Goal: Information Seeking & Learning: Learn about a topic

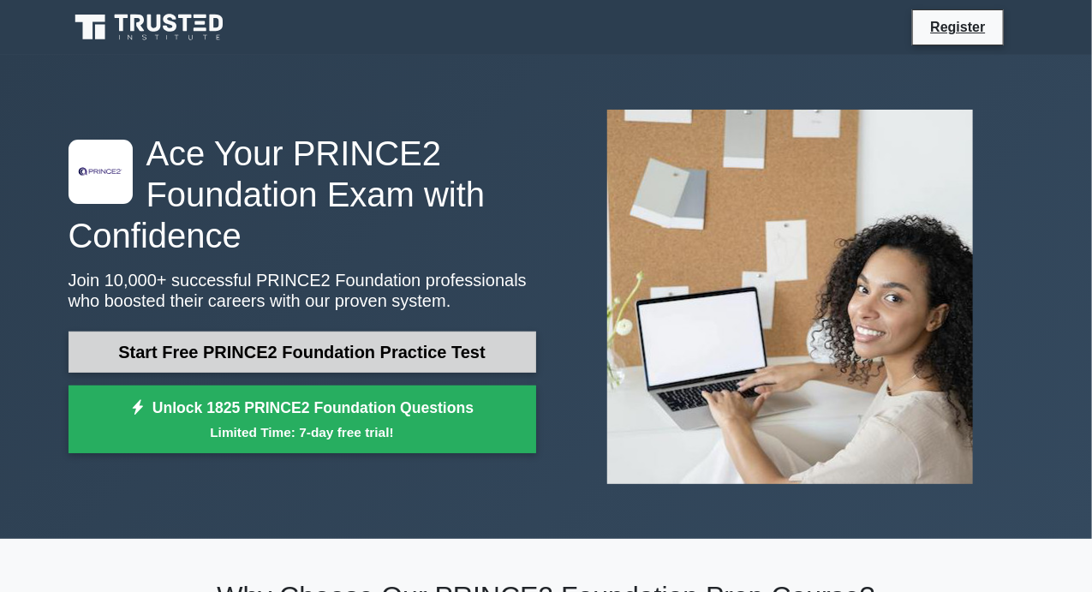
click at [420, 347] on link "Start Free PRINCE2 Foundation Practice Test" at bounding box center [301, 351] width 467 height 41
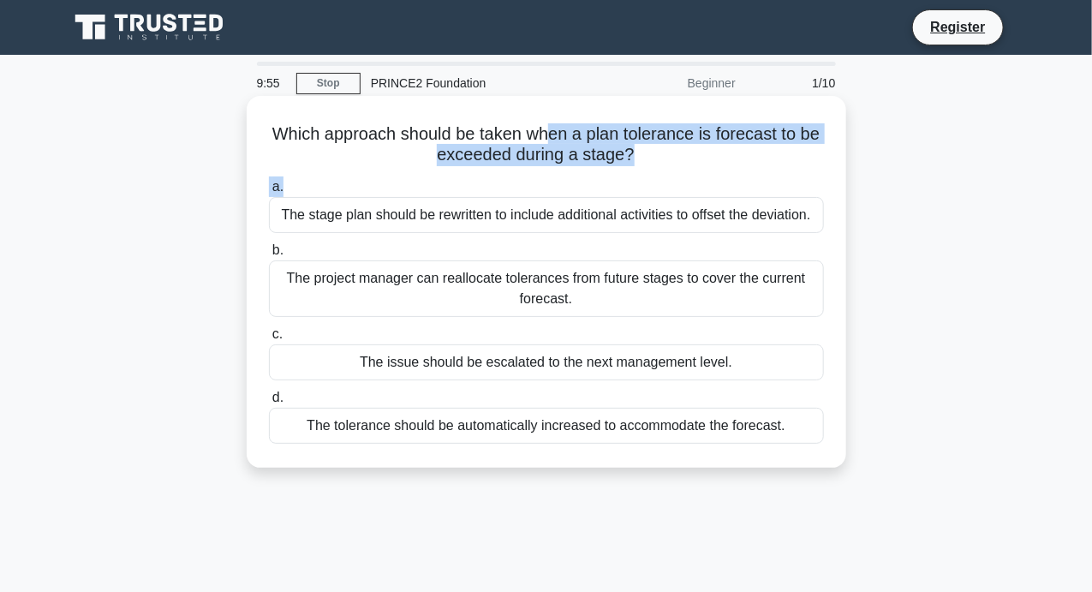
drag, startPoint x: 565, startPoint y: 136, endPoint x: 646, endPoint y: 171, distance: 87.8
click at [646, 171] on div "Which approach should be taken when a plan tolerance is forecast to be exceeded…" at bounding box center [546, 282] width 586 height 358
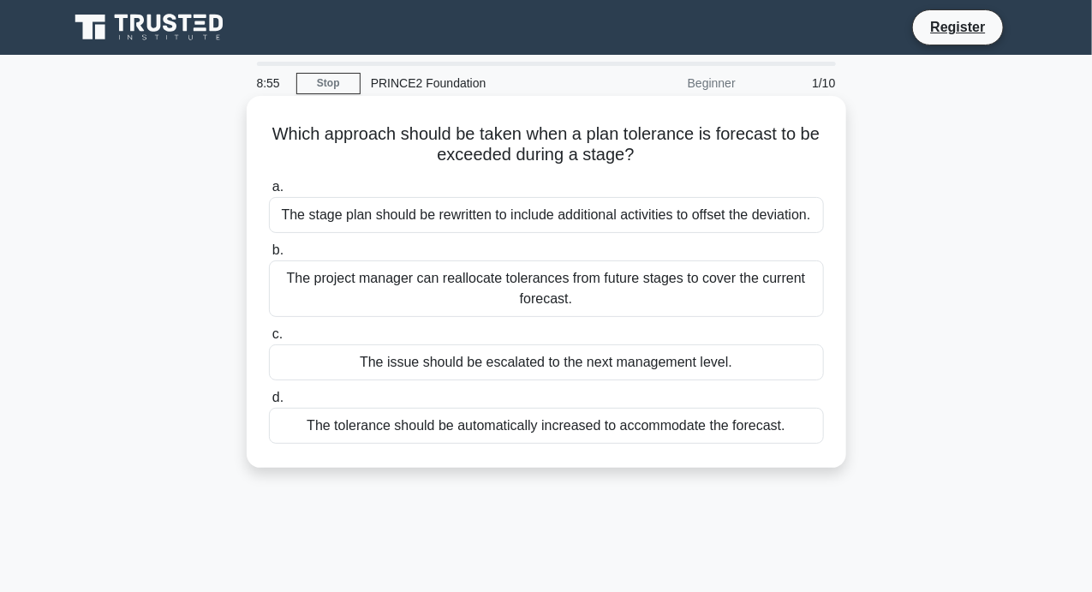
click at [617, 353] on div "The issue should be escalated to the next management level." at bounding box center [546, 362] width 555 height 36
click at [269, 340] on input "c. The issue should be escalated to the next management level." at bounding box center [269, 334] width 0 height 11
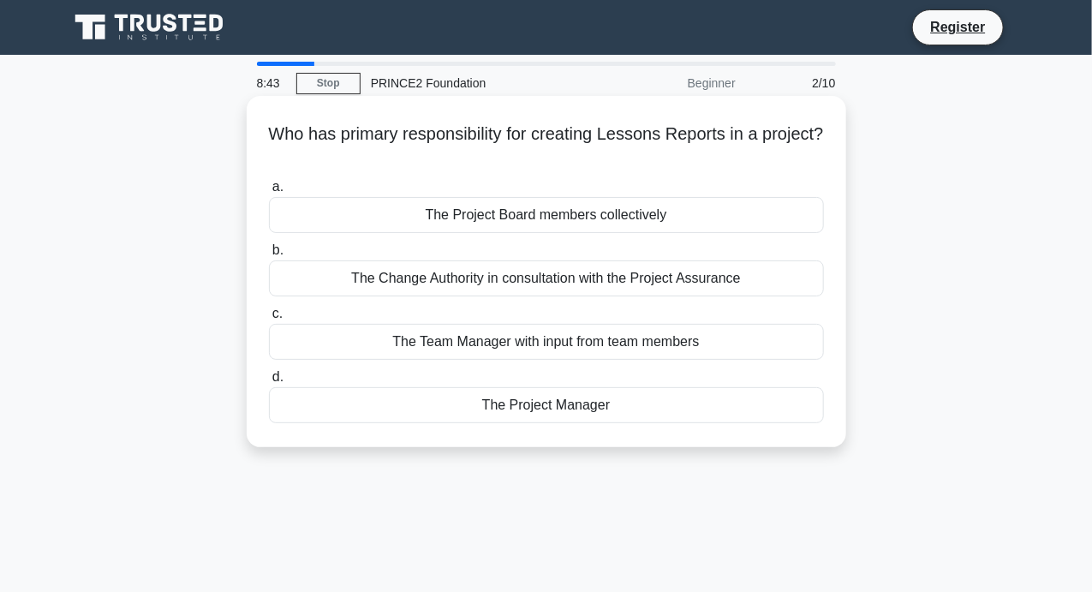
click at [604, 205] on div "The Project Board members collectively" at bounding box center [546, 215] width 555 height 36
click at [269, 193] on input "a. The Project Board members collectively" at bounding box center [269, 187] width 0 height 11
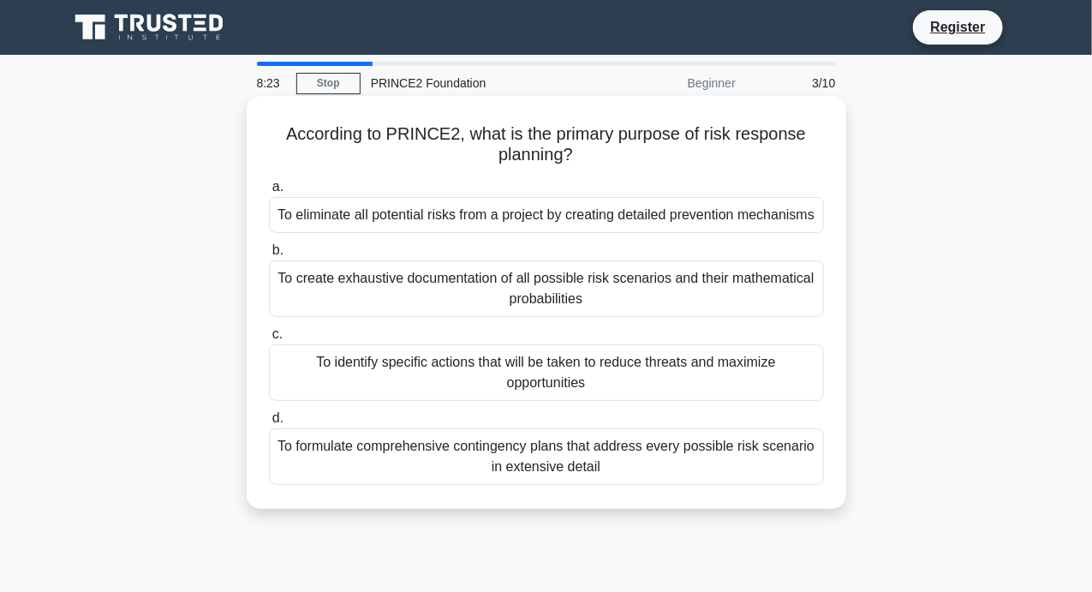
click at [717, 454] on div "To formulate comprehensive contingency plans that address every possible risk s…" at bounding box center [546, 456] width 555 height 57
click at [269, 424] on input "d. To formulate comprehensive contingency plans that address every possible ris…" at bounding box center [269, 418] width 0 height 11
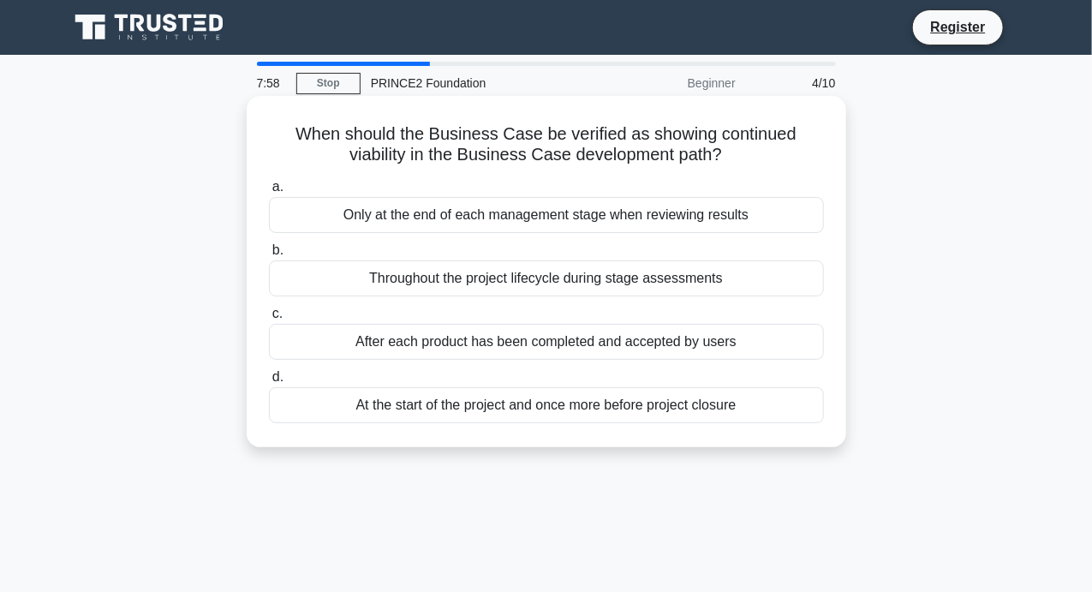
click at [689, 404] on div "At the start of the project and once more before project closure" at bounding box center [546, 405] width 555 height 36
click at [269, 383] on input "d. At the start of the project and once more before project closure" at bounding box center [269, 377] width 0 height 11
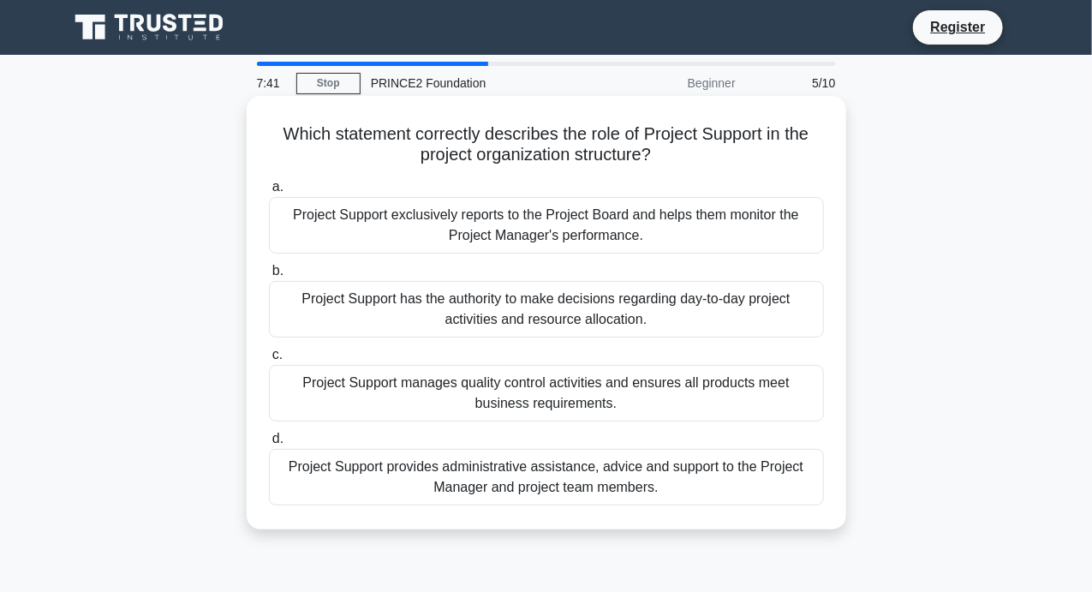
click at [683, 469] on div "Project Support provides administrative assistance, advice and support to the P…" at bounding box center [546, 477] width 555 height 57
click at [269, 444] on input "d. Project Support provides administrative assistance, advice and support to th…" at bounding box center [269, 438] width 0 height 11
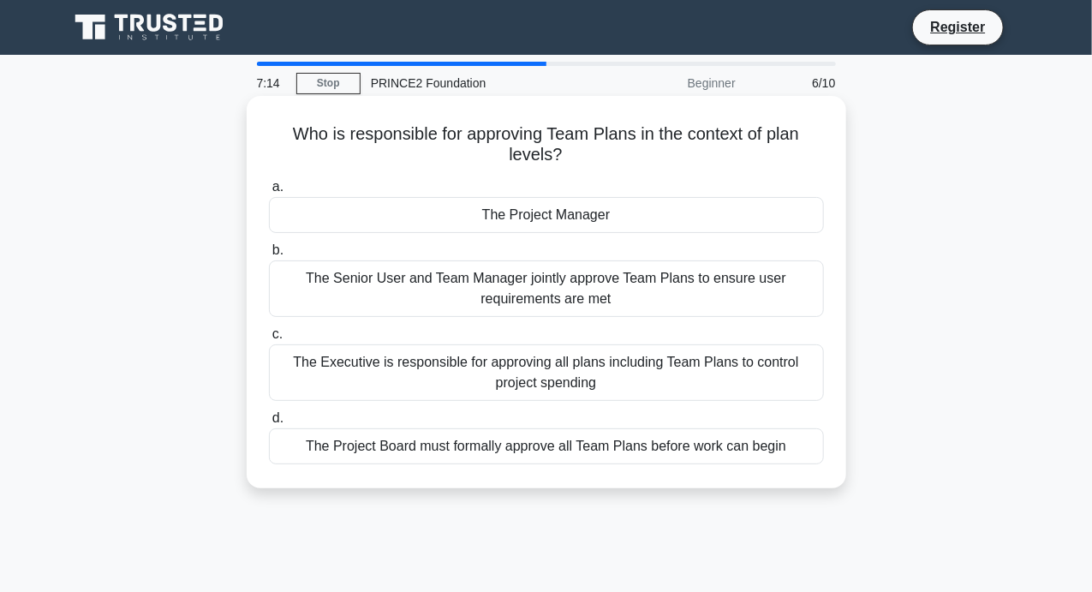
click at [631, 299] on div "The Senior User and Team Manager jointly approve Team Plans to ensure user requ…" at bounding box center [546, 288] width 555 height 57
click at [269, 256] on input "b. The Senior User and Team Manager jointly approve Team Plans to ensure user r…" at bounding box center [269, 250] width 0 height 11
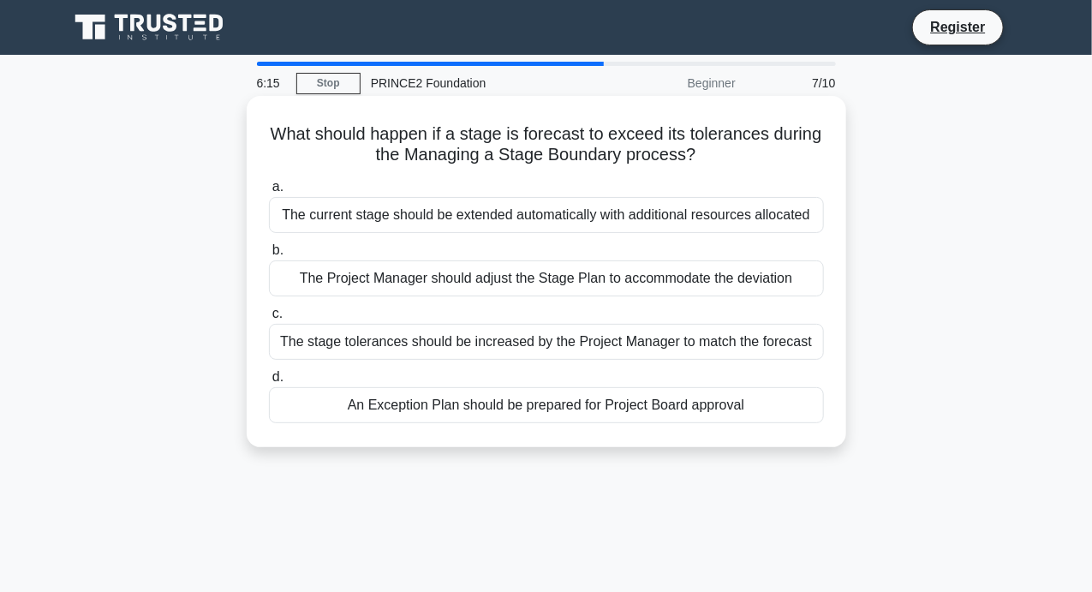
click at [614, 420] on div "An Exception Plan should be prepared for Project Board approval" at bounding box center [546, 405] width 555 height 36
click at [269, 383] on input "d. An Exception Plan should be prepared for Project Board approval" at bounding box center [269, 377] width 0 height 11
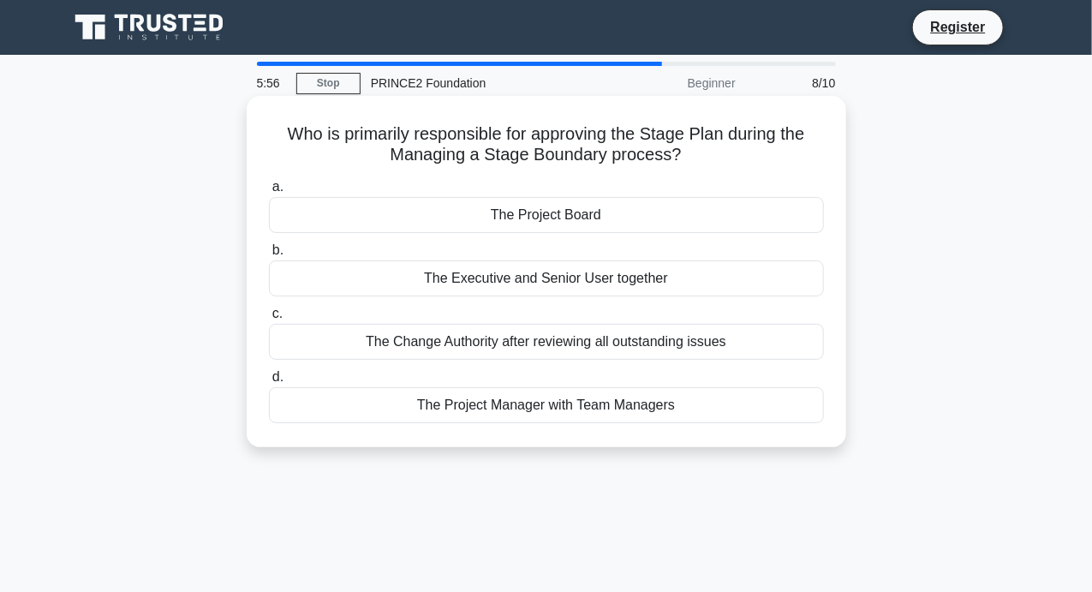
click at [587, 402] on div "The Project Manager with Team Managers" at bounding box center [546, 405] width 555 height 36
click at [269, 383] on input "d. The Project Manager with Team Managers" at bounding box center [269, 377] width 0 height 11
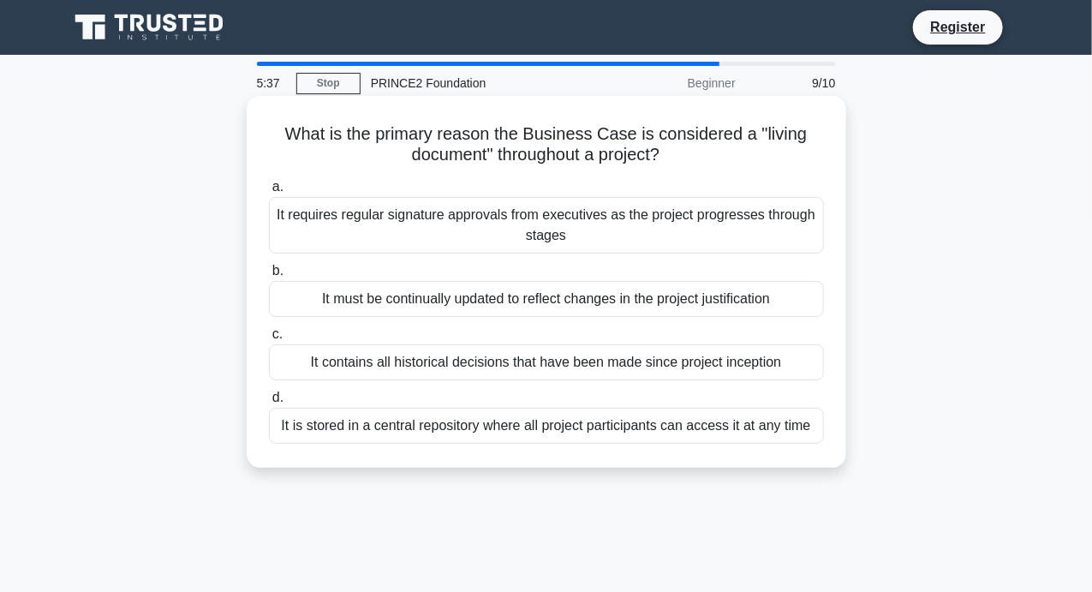
click at [590, 434] on div "It is stored in a central repository where all project participants can access …" at bounding box center [546, 426] width 555 height 36
click at [269, 403] on input "d. It is stored in a central repository where all project participants can acce…" at bounding box center [269, 397] width 0 height 11
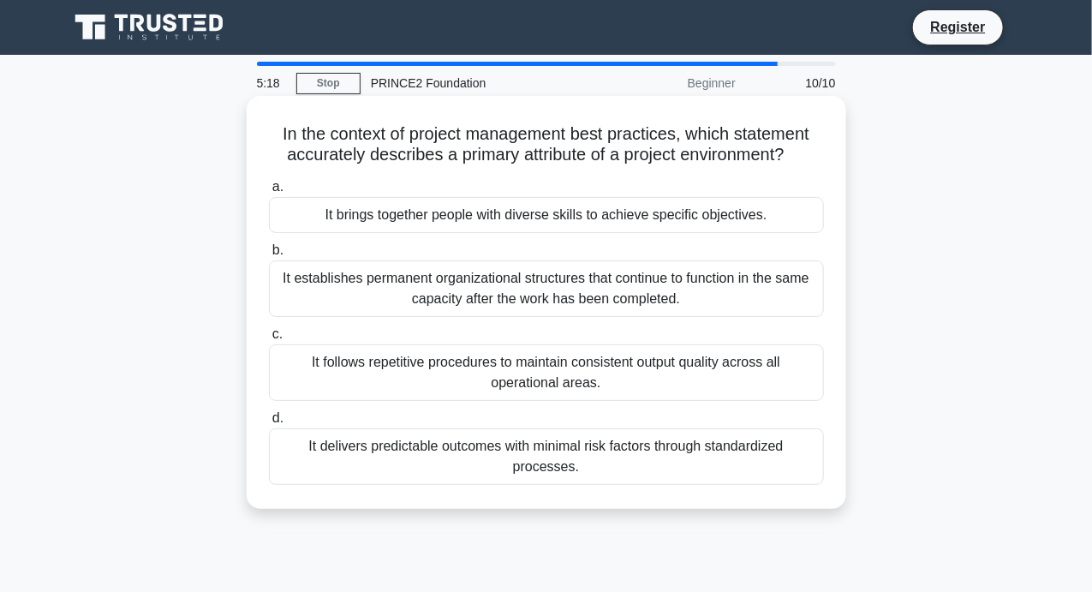
click at [619, 465] on div "It delivers predictable outcomes with minimal risk factors through standardized…" at bounding box center [546, 456] width 555 height 57
click at [269, 424] on input "d. It delivers predictable outcomes with minimal risk factors through standardi…" at bounding box center [269, 418] width 0 height 11
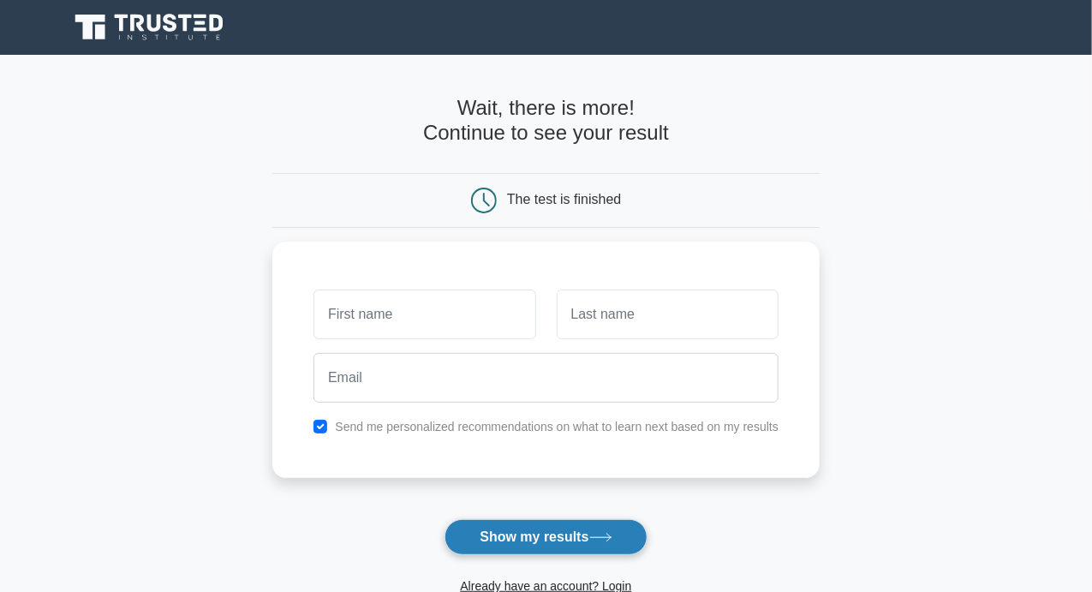
click at [592, 523] on button "Show my results" at bounding box center [545, 537] width 202 height 36
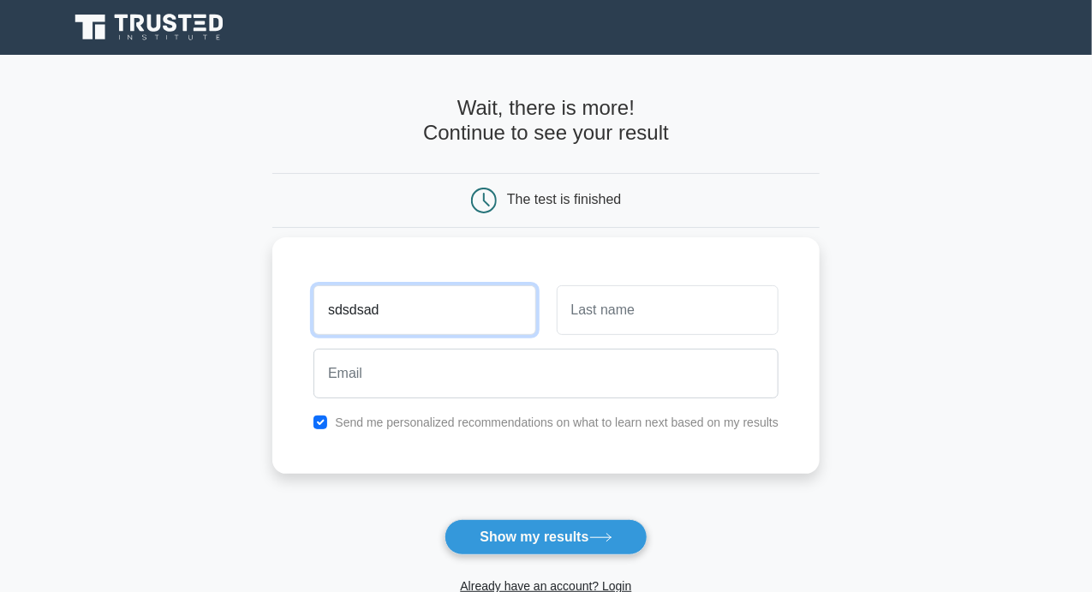
type input "sdsdsad"
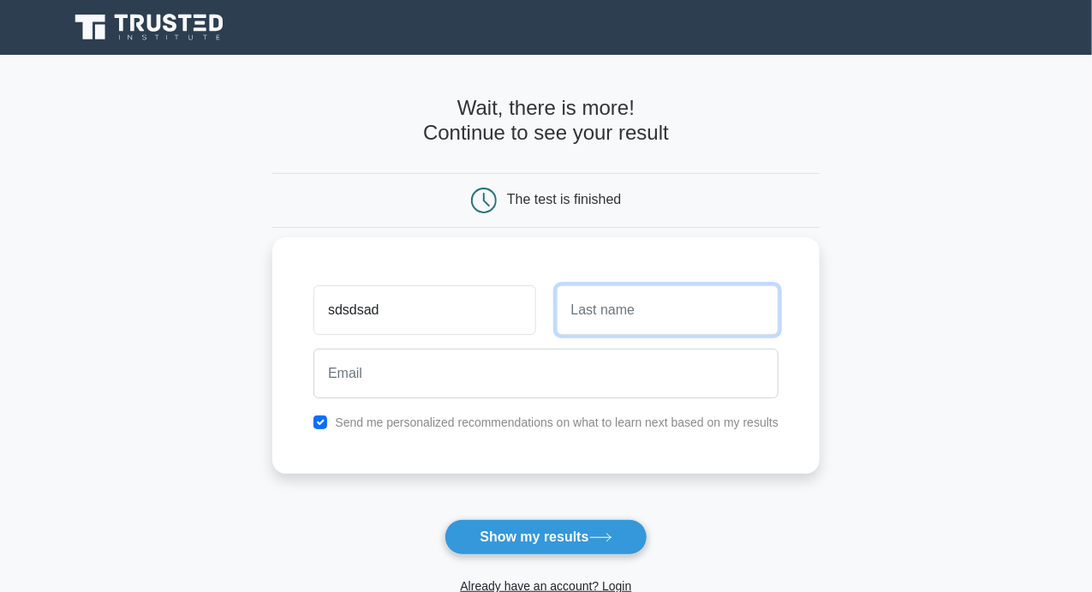
click at [639, 313] on input "text" at bounding box center [667, 310] width 222 height 50
type input "sdsa"
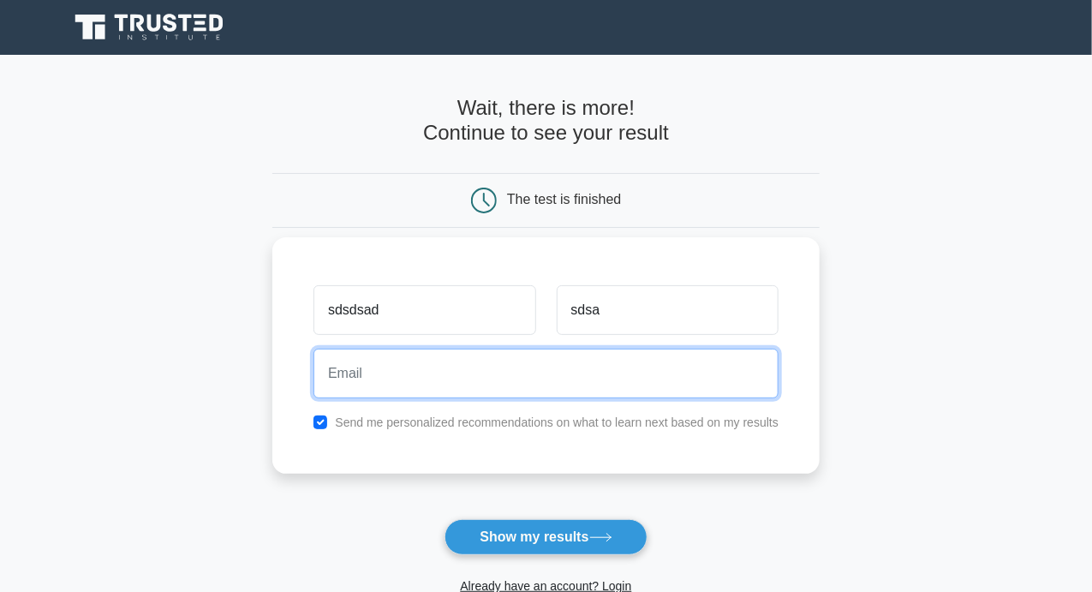
click at [495, 381] on input "email" at bounding box center [545, 373] width 465 height 50
type input "nvqassessor001@gmail.com"
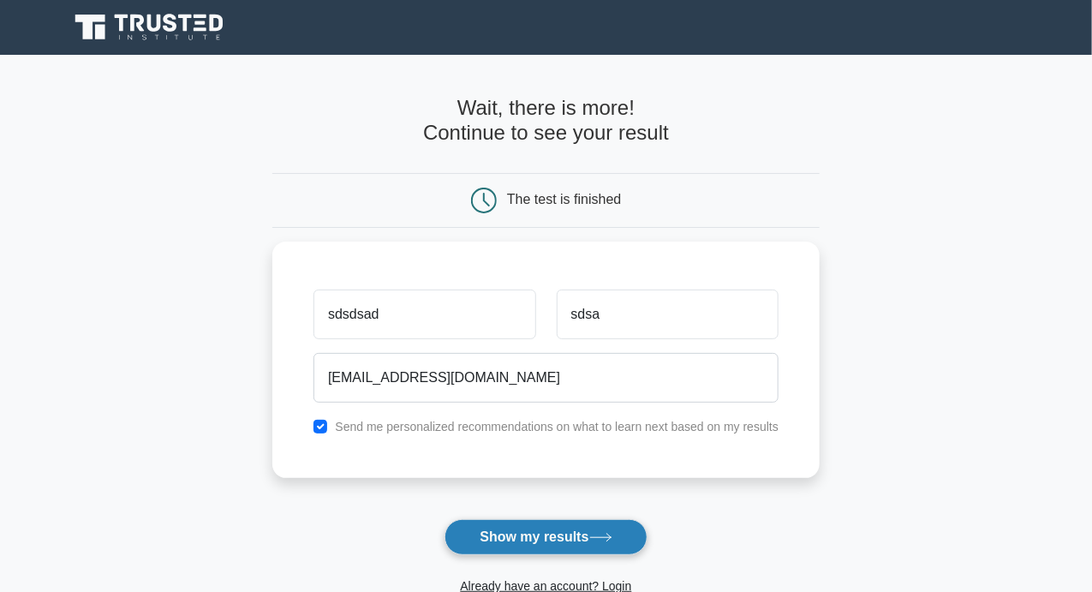
click at [555, 535] on button "Show my results" at bounding box center [545, 537] width 202 height 36
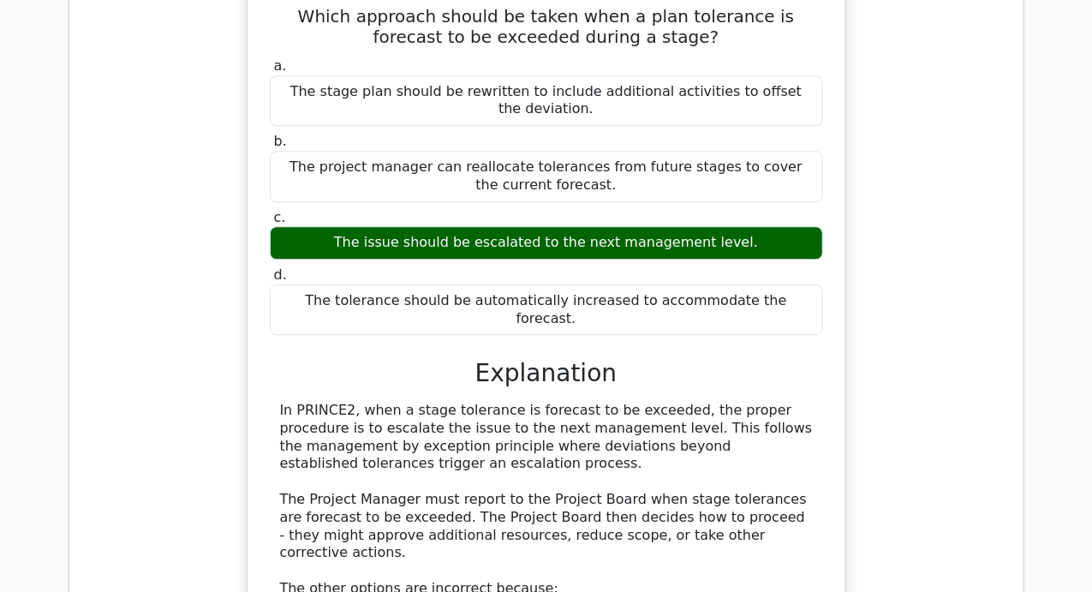
scroll to position [1563, 0]
